Goal: Find specific page/section: Find specific page/section

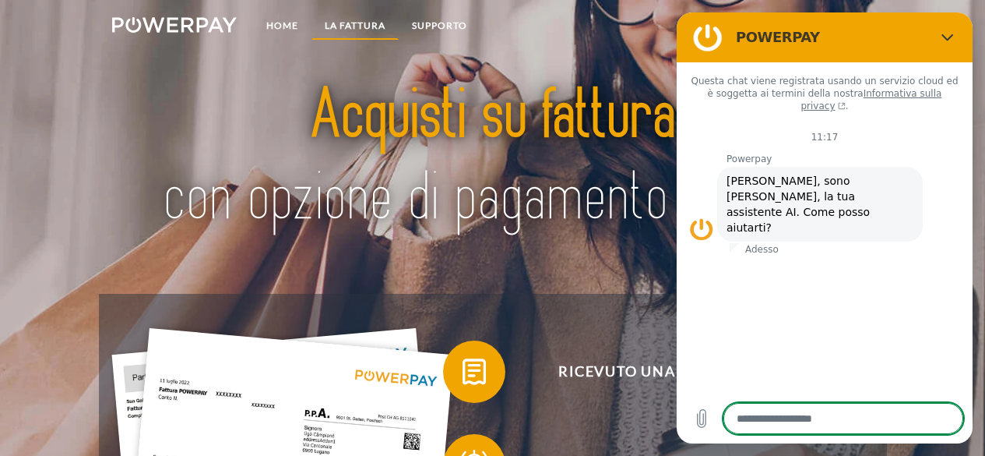
click at [329, 28] on link "LA FATTURA" at bounding box center [354, 26] width 87 height 28
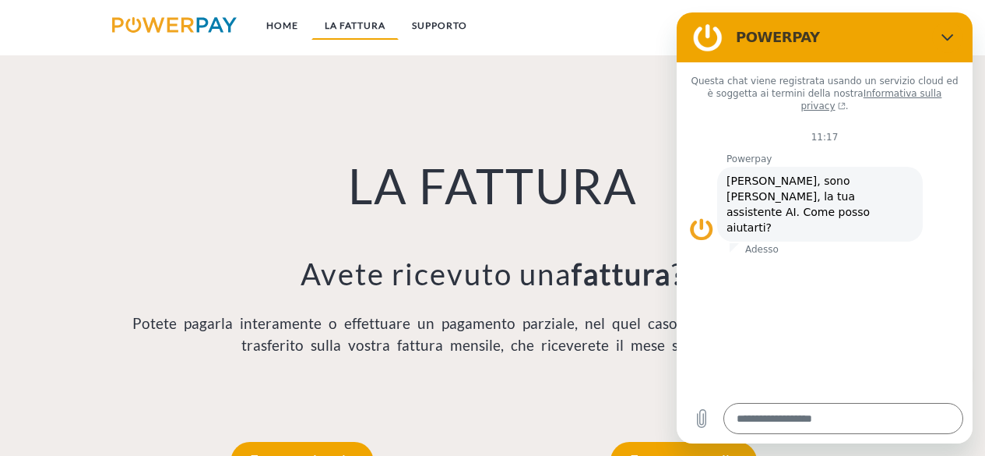
scroll to position [1020, 0]
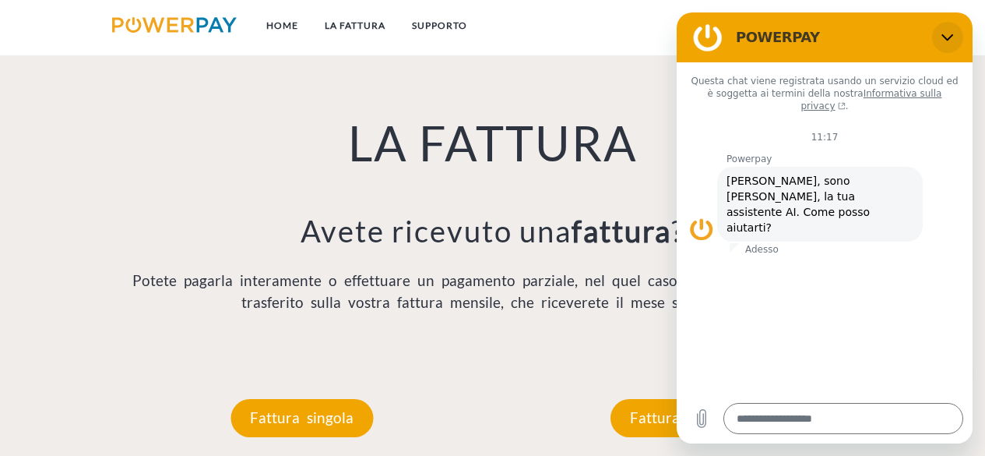
click at [945, 42] on icon "Chiudi" at bounding box center [947, 37] width 12 height 12
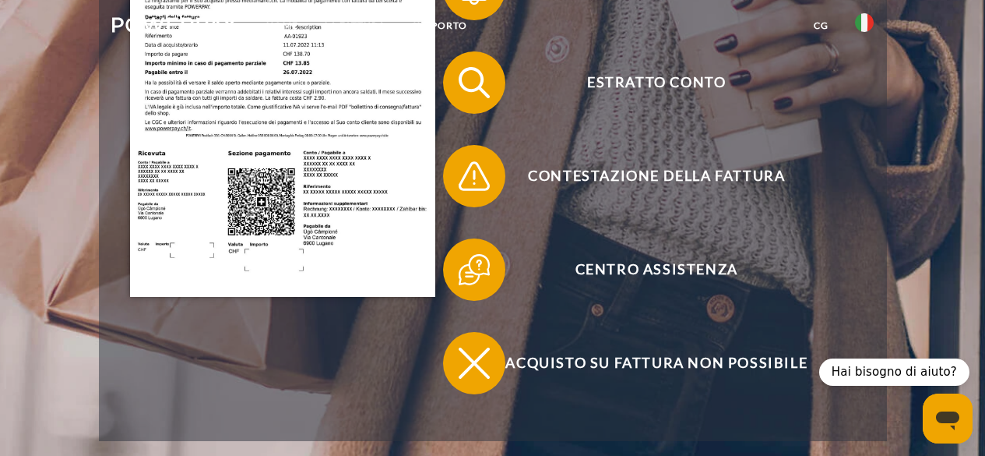
scroll to position [8, 0]
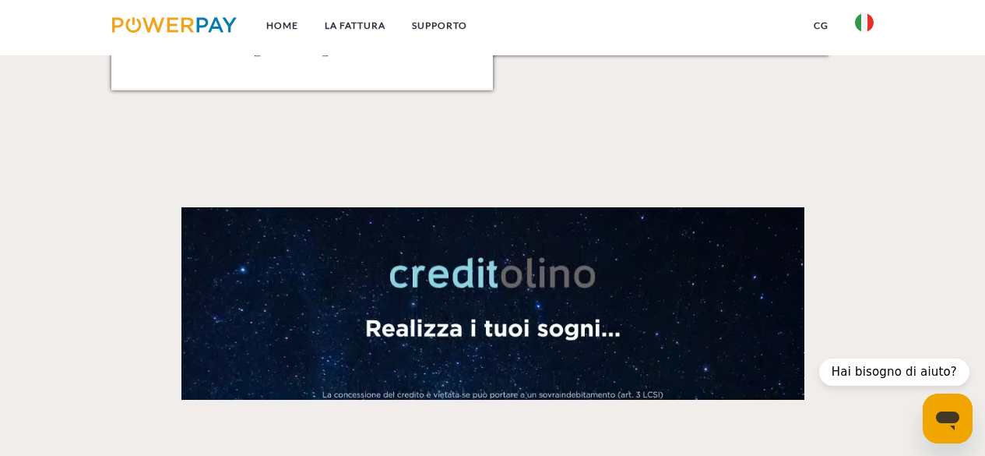
type textarea "*"
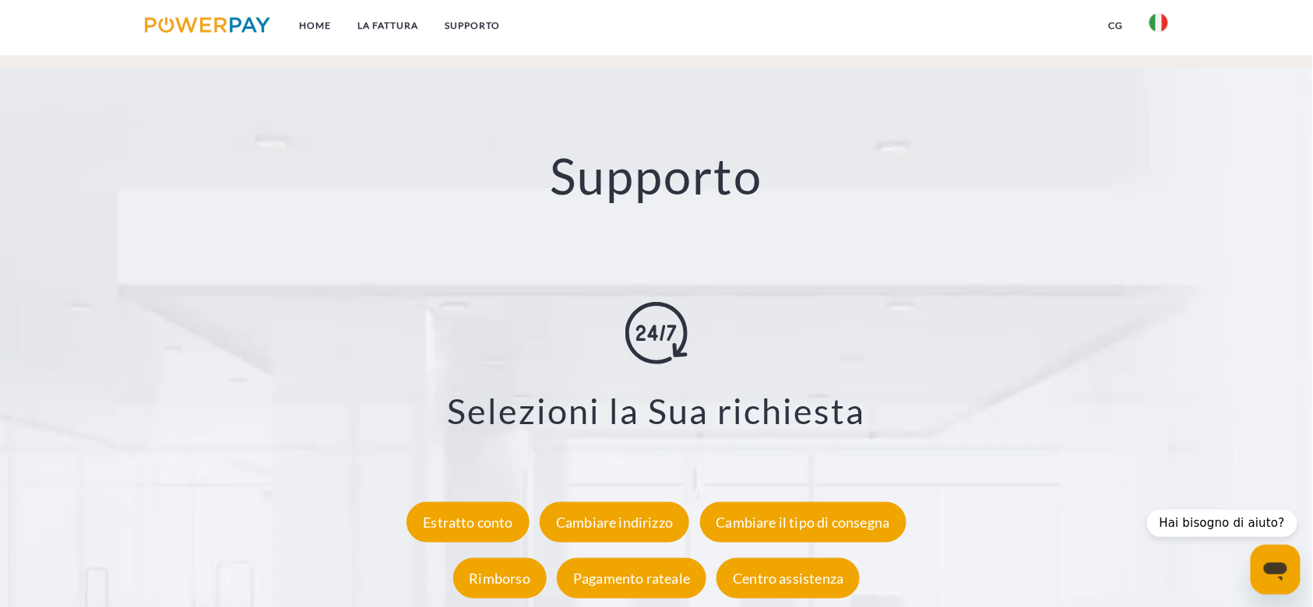
scroll to position [3055, 0]
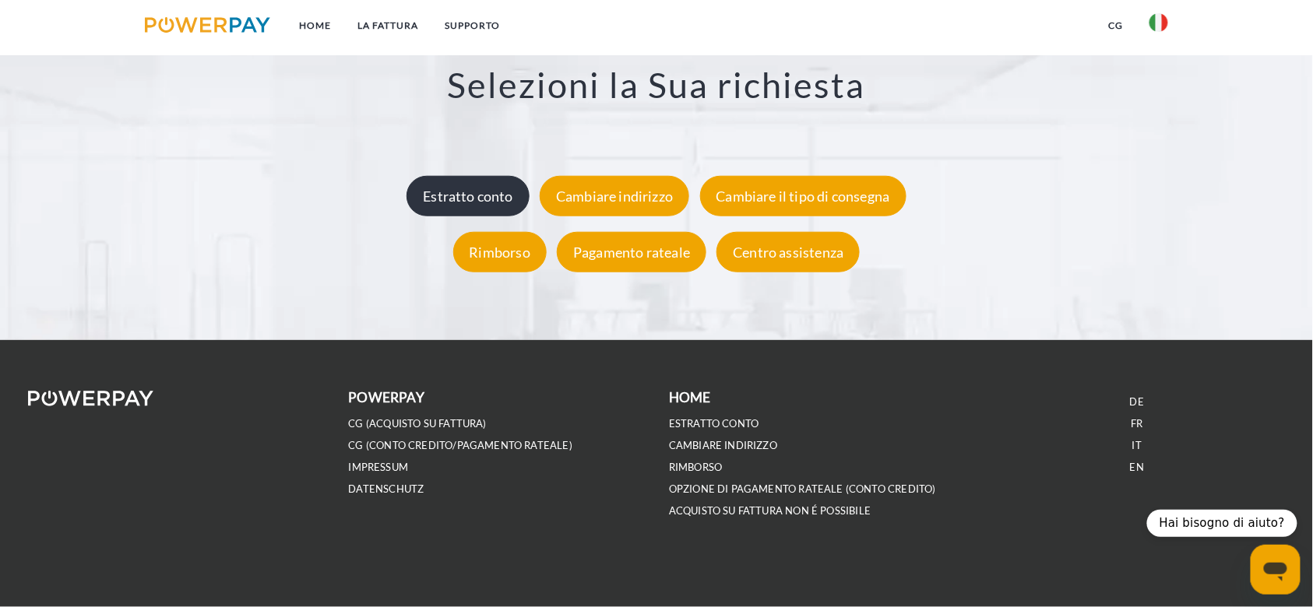
click at [457, 207] on div "Estratto conto" at bounding box center [467, 196] width 123 height 40
